Goal: Communication & Community: Answer question/provide support

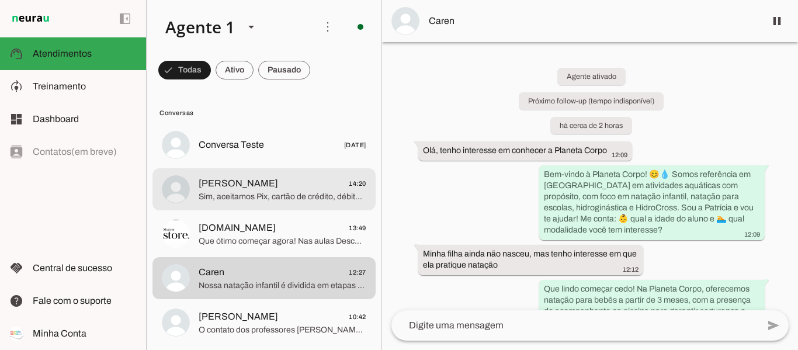
click at [230, 181] on span "[PERSON_NAME]" at bounding box center [238, 183] width 79 height 14
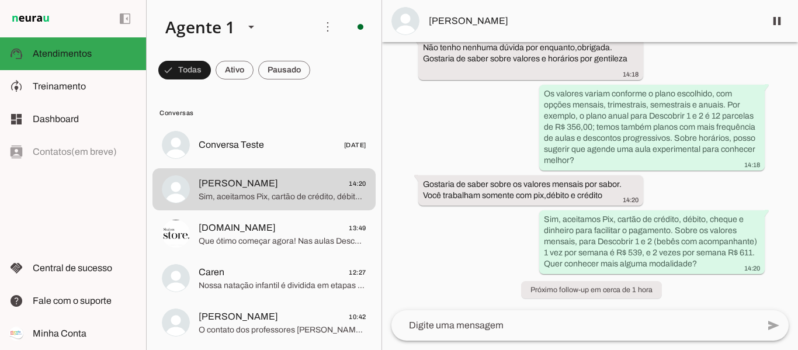
scroll to position [591, 0]
click at [258, 234] on span "[DOMAIN_NAME] 13:49" at bounding box center [283, 228] width 168 height 15
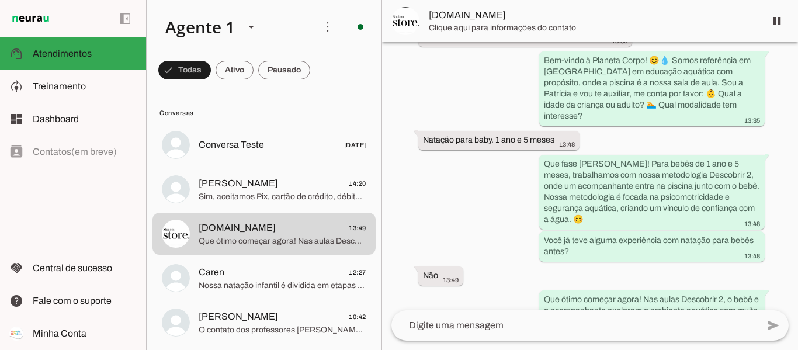
scroll to position [169, 0]
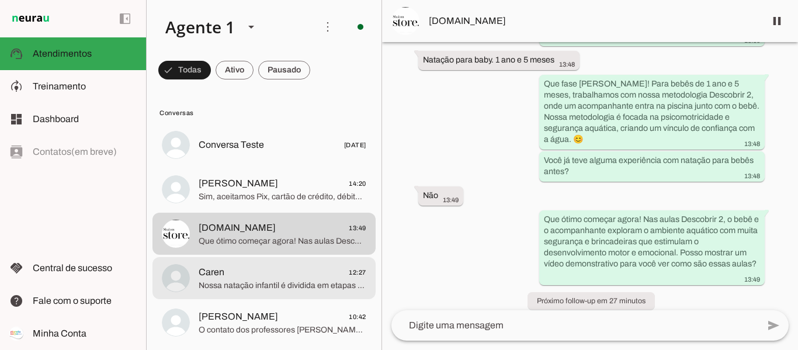
click at [226, 284] on span "Nossa natação infantil é dividida em etapas que acompanham o desenvolvimento da…" at bounding box center [283, 286] width 168 height 12
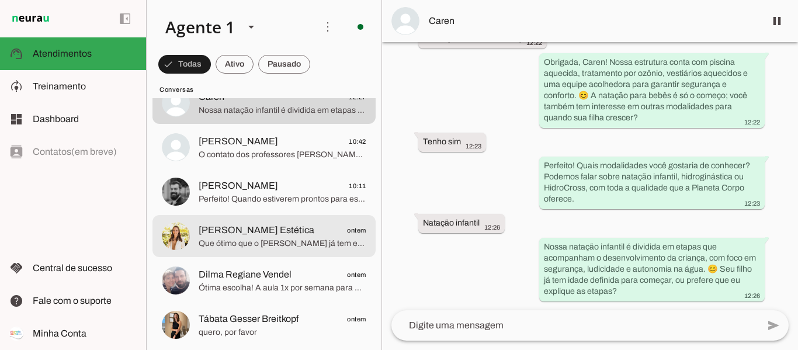
scroll to position [117, 0]
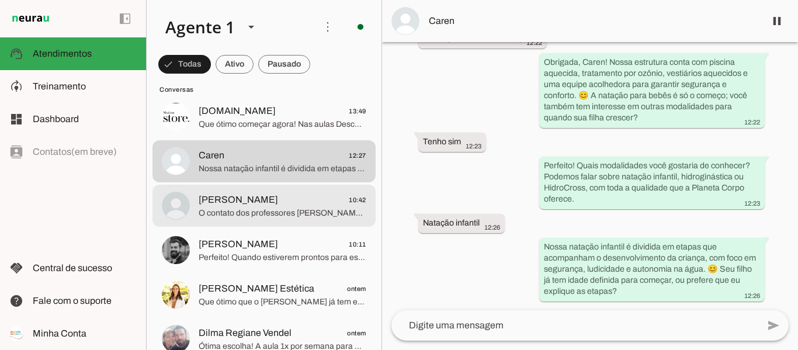
click at [251, 209] on span "O contato dos professores [PERSON_NAME] e Daiane da Aquaduo é [PHONE_NUMBER], e…" at bounding box center [283, 213] width 168 height 12
